Goal: Book appointment/travel/reservation

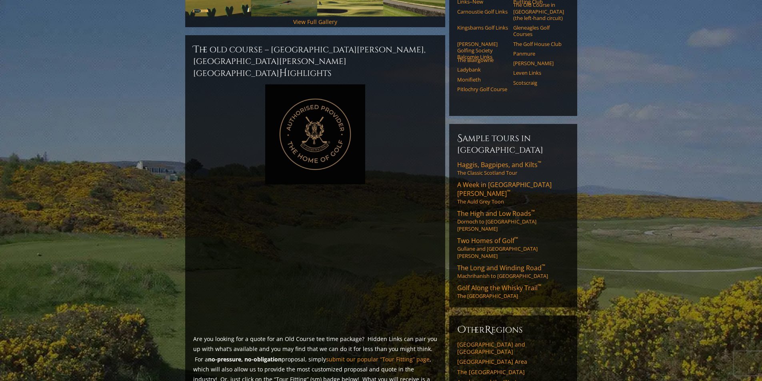
scroll to position [360, 0]
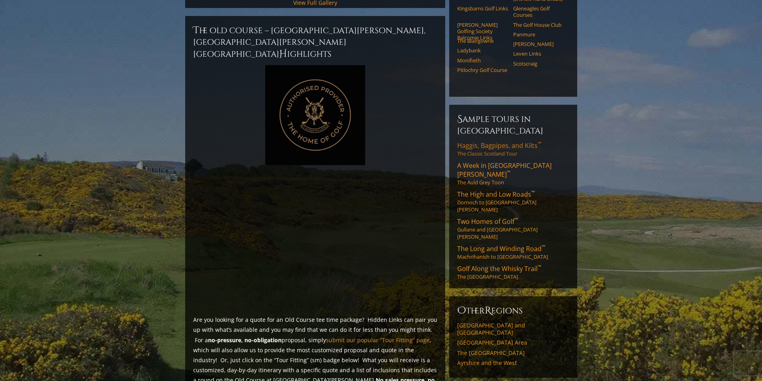
click at [500, 141] on span "Haggis, Bagpipes, and Kilts ™" at bounding box center [499, 145] width 84 height 9
